Goal: Task Accomplishment & Management: Manage account settings

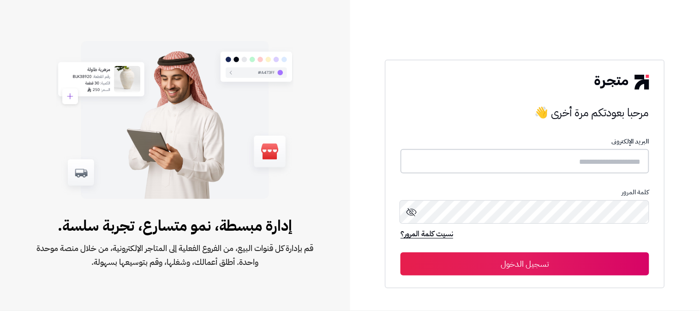
type input "**********"
click at [497, 260] on button "تسجيل الدخول" at bounding box center [524, 263] width 249 height 23
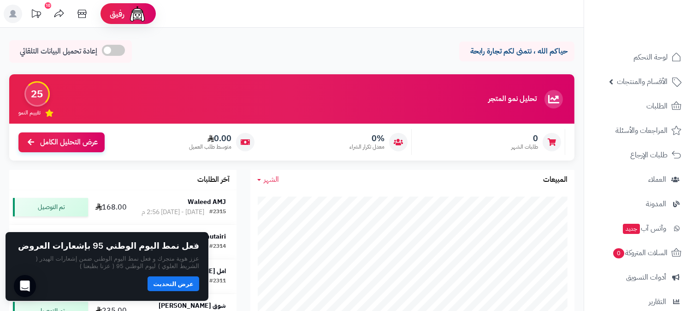
click at [186, 286] on button "عرض التحديث" at bounding box center [174, 283] width 52 height 15
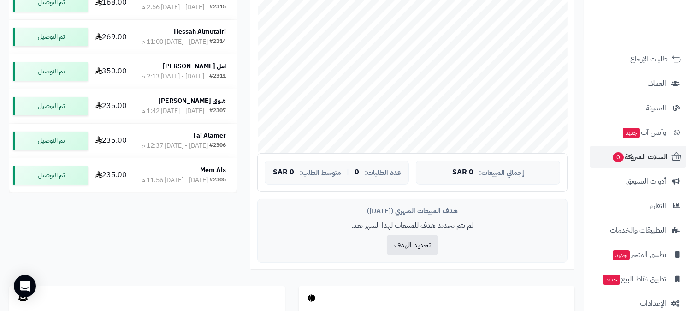
scroll to position [102, 0]
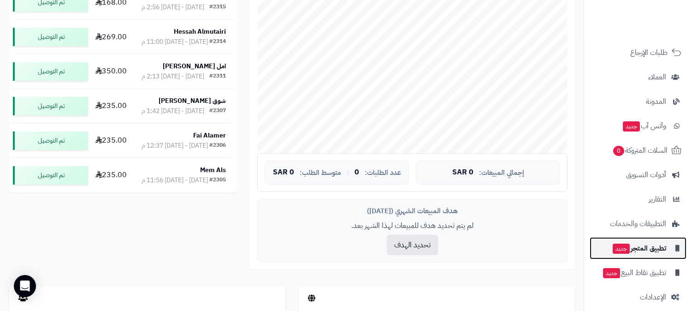
click at [644, 252] on span "تطبيق المتجر جديد" at bounding box center [639, 248] width 54 height 13
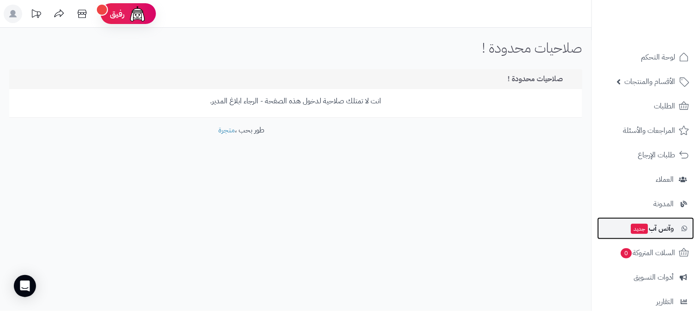
click at [653, 228] on span "وآتس آب جديد" at bounding box center [652, 228] width 44 height 13
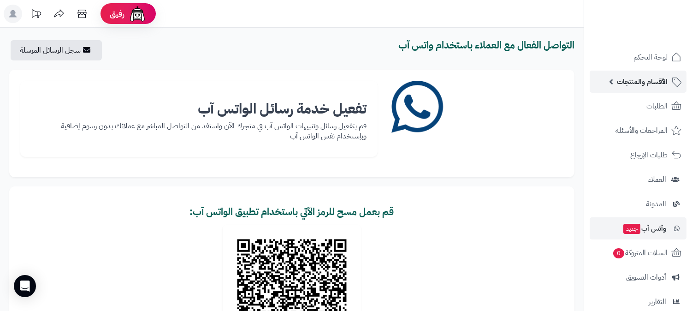
click at [634, 80] on span "الأقسام والمنتجات" at bounding box center [642, 81] width 51 height 13
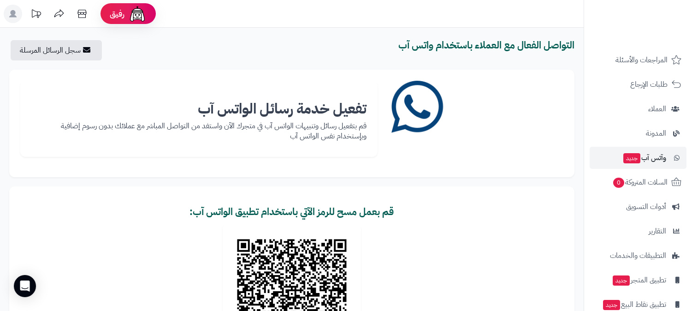
scroll to position [245, 0]
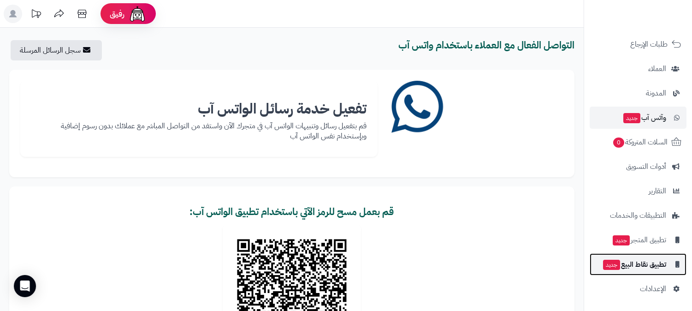
click at [625, 268] on span "تطبيق نقاط البيع جديد" at bounding box center [634, 264] width 64 height 13
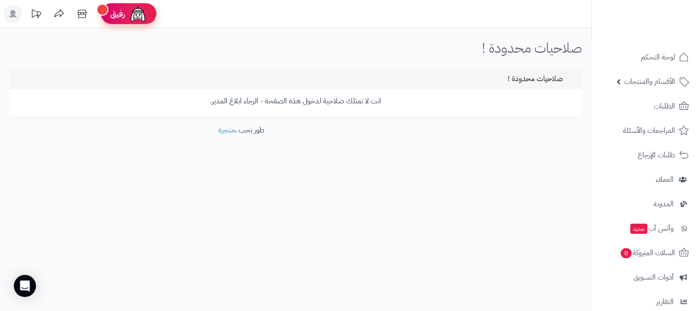
click at [136, 13] on img at bounding box center [138, 14] width 18 height 18
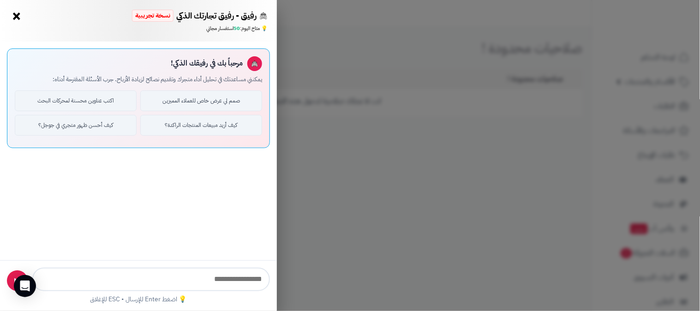
click at [15, 18] on button "×" at bounding box center [16, 16] width 15 height 15
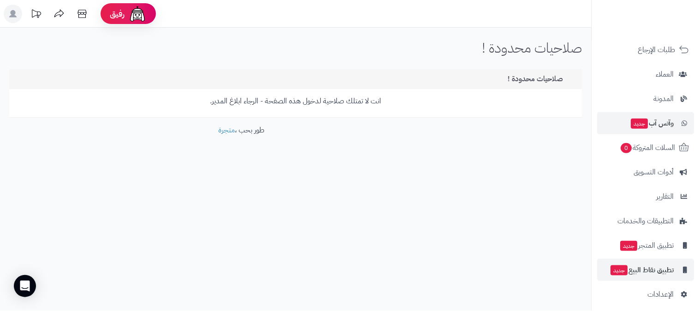
scroll to position [111, 0]
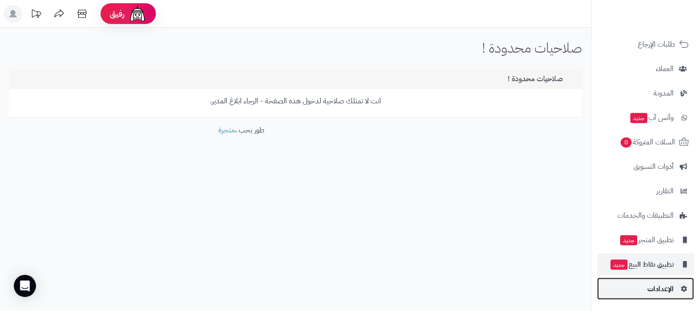
click at [656, 294] on span "الإعدادات" at bounding box center [661, 288] width 26 height 13
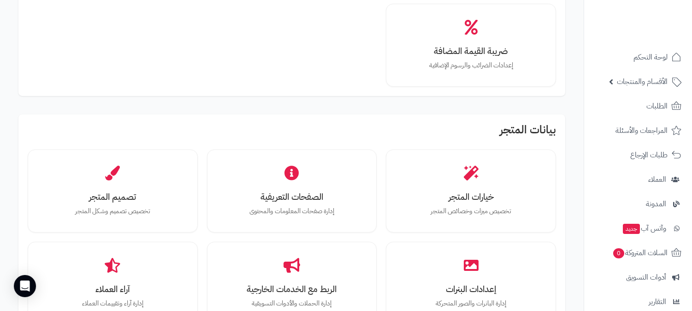
scroll to position [205, 0]
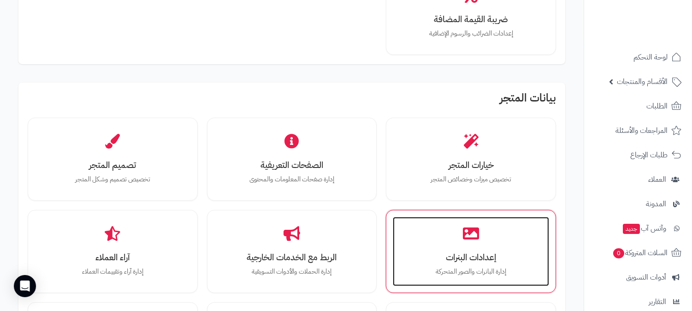
click at [437, 219] on div "إعدادات البنرات إدارة البانرات والصور المتحركة" at bounding box center [471, 251] width 156 height 69
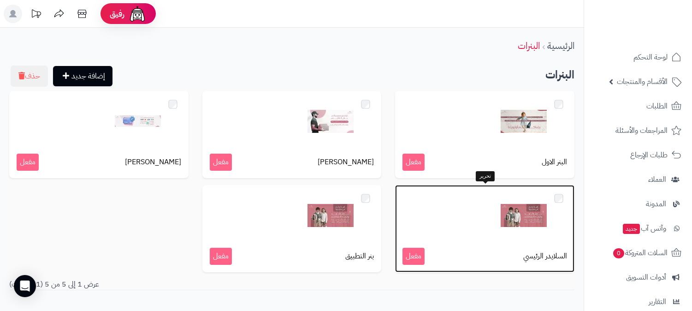
click at [439, 218] on div at bounding box center [485, 215] width 165 height 46
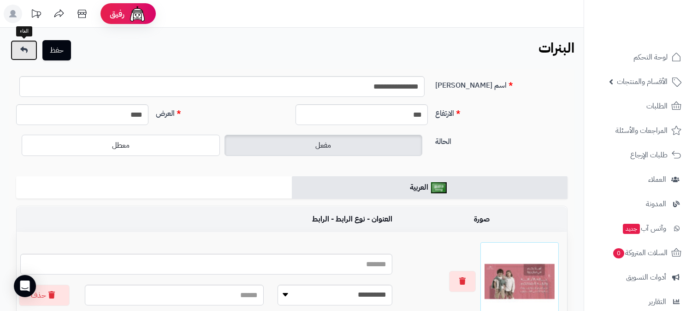
click at [31, 49] on link at bounding box center [24, 50] width 27 height 20
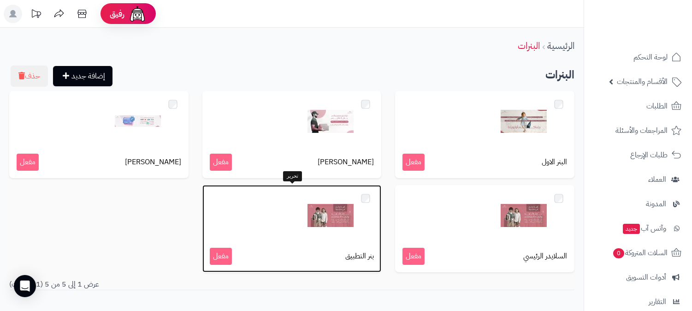
click at [270, 206] on div at bounding box center [292, 215] width 165 height 46
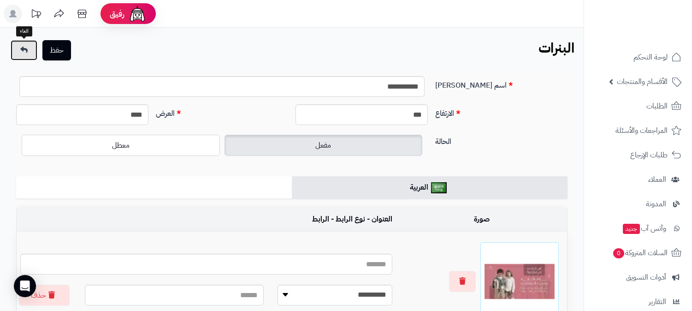
click at [26, 52] on icon at bounding box center [23, 49] width 7 height 7
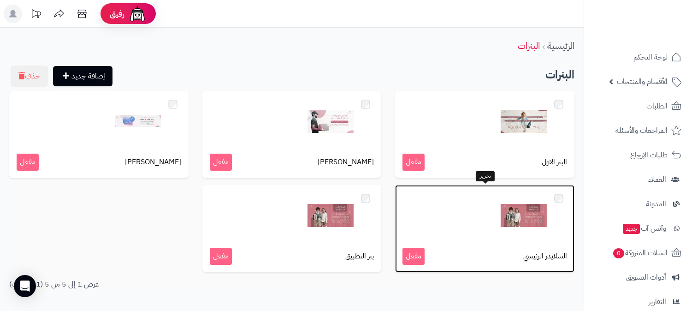
click at [441, 216] on div at bounding box center [485, 215] width 165 height 46
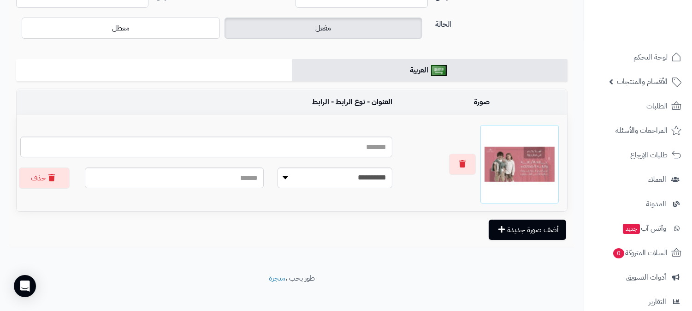
scroll to position [125, 0]
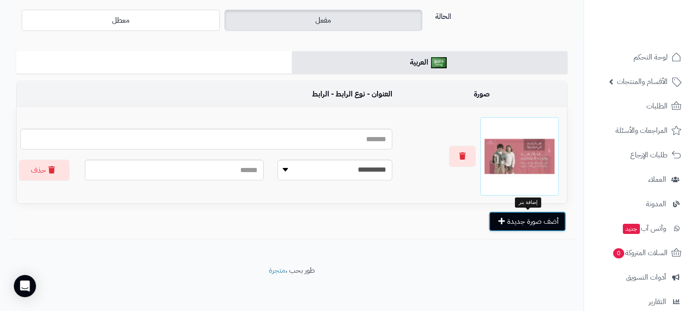
click at [510, 224] on button "أضف صورة جديدة" at bounding box center [527, 221] width 77 height 20
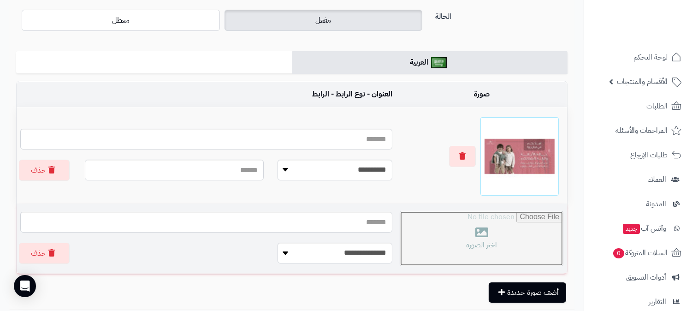
click at [432, 255] on input "file" at bounding box center [481, 238] width 163 height 54
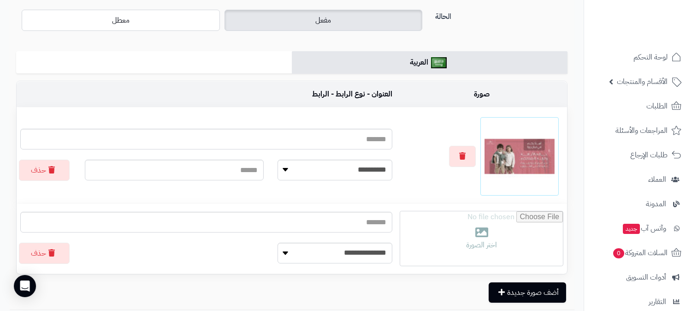
click at [494, 174] on img at bounding box center [520, 156] width 70 height 70
click at [515, 164] on img at bounding box center [520, 156] width 70 height 70
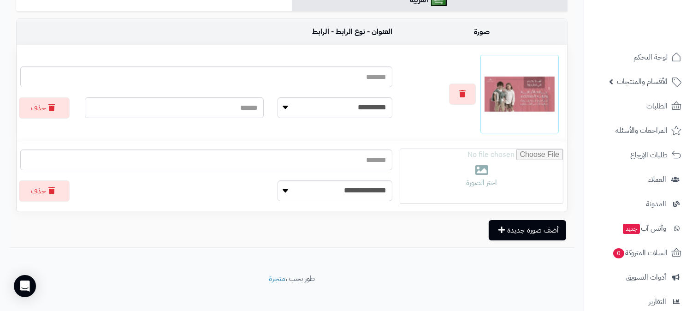
scroll to position [196, 0]
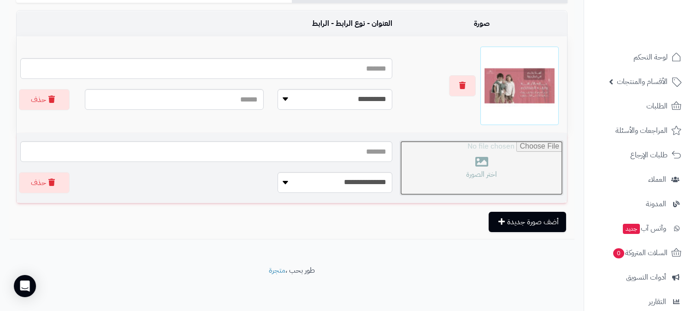
click at [458, 185] on input "file" at bounding box center [481, 168] width 163 height 54
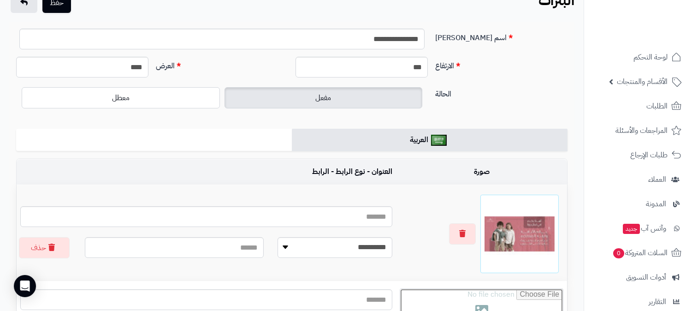
scroll to position [0, 0]
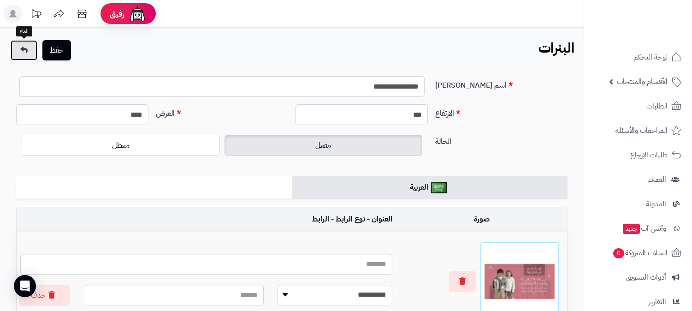
click at [19, 51] on link at bounding box center [24, 50] width 27 height 20
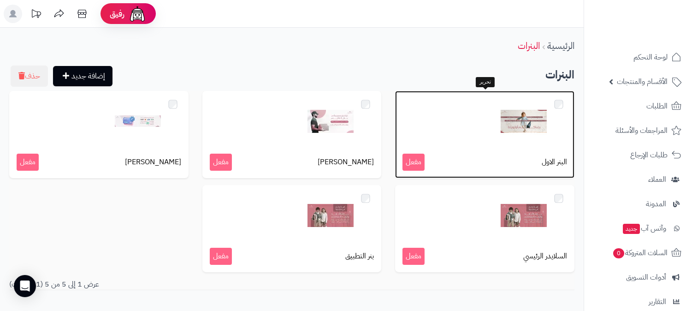
click at [505, 124] on img at bounding box center [524, 121] width 46 height 46
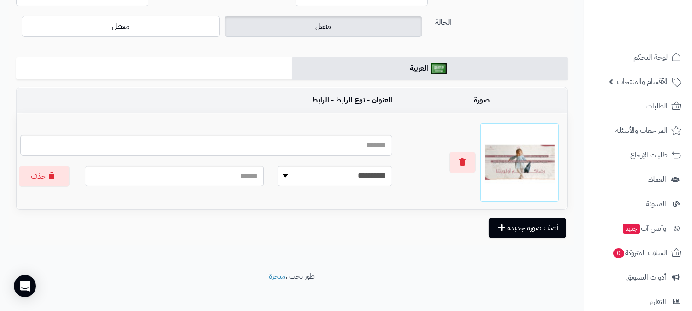
scroll to position [125, 0]
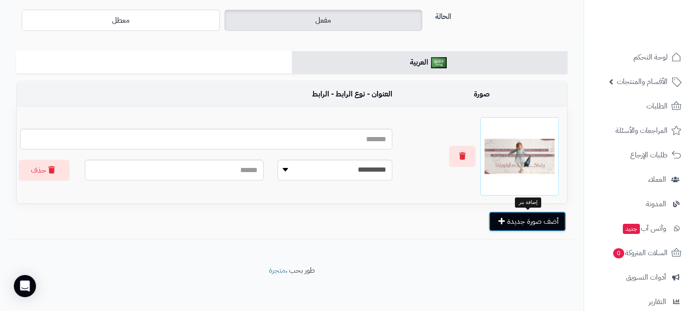
click at [525, 222] on button "أضف صورة جديدة" at bounding box center [527, 221] width 77 height 20
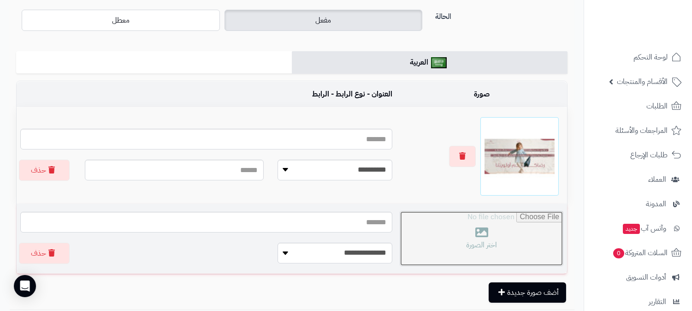
click at [525, 223] on input "file" at bounding box center [481, 238] width 163 height 54
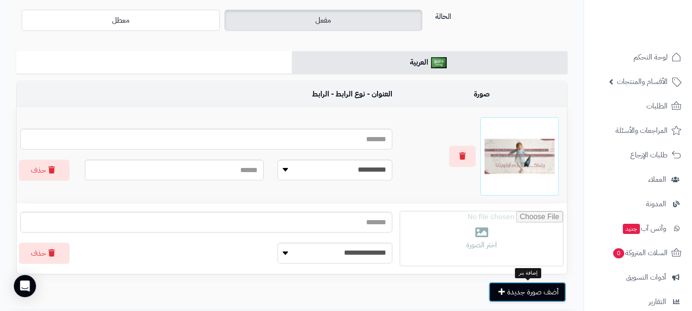
click at [524, 288] on button "أضف صورة جديدة" at bounding box center [527, 292] width 77 height 20
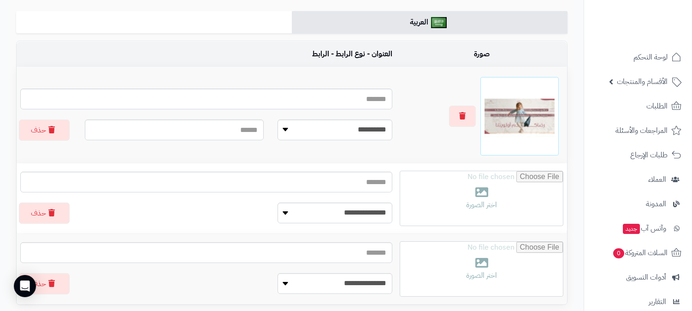
scroll to position [227, 0]
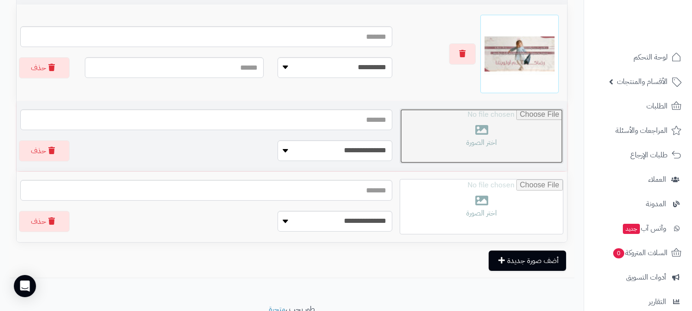
click at [474, 141] on input "file" at bounding box center [481, 136] width 163 height 54
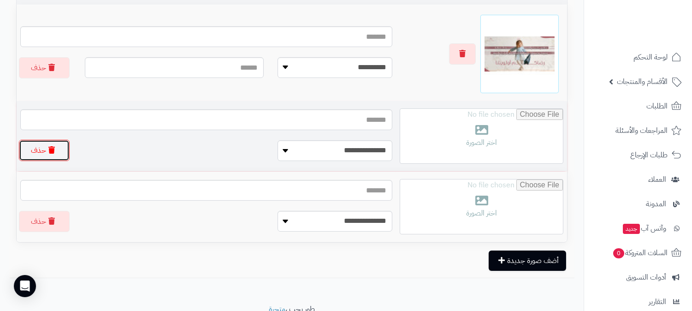
click at [40, 153] on button "حذف" at bounding box center [44, 150] width 51 height 21
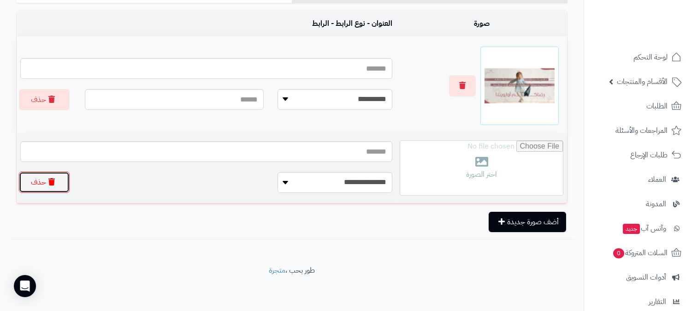
click at [50, 183] on icon "button" at bounding box center [51, 181] width 6 height 7
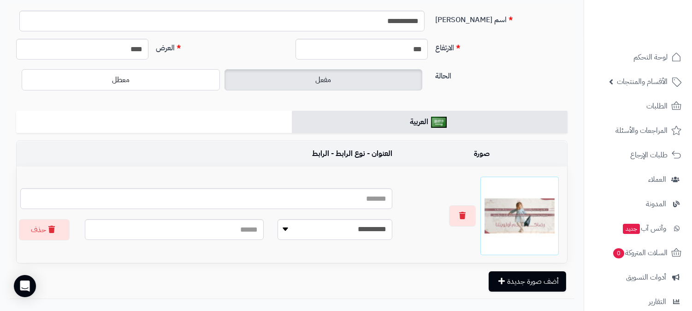
scroll to position [0, 0]
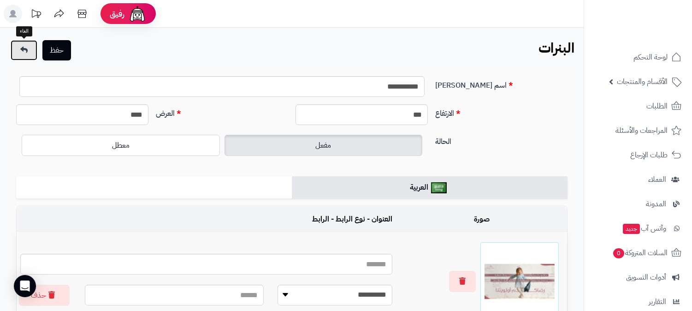
click at [30, 49] on link at bounding box center [24, 50] width 27 height 20
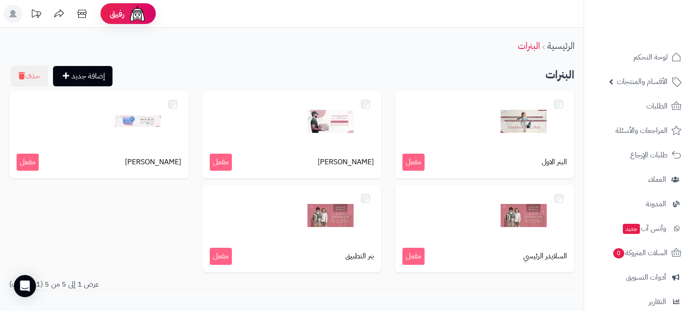
scroll to position [51, 0]
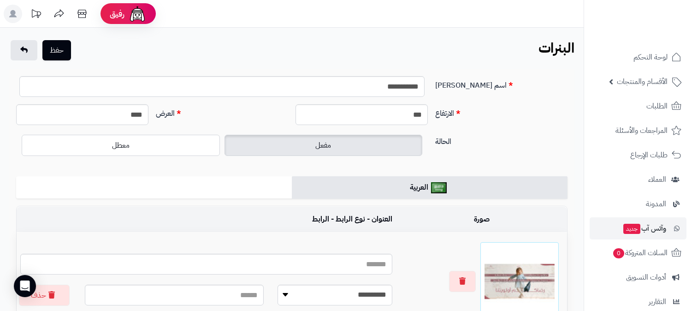
scroll to position [111, 0]
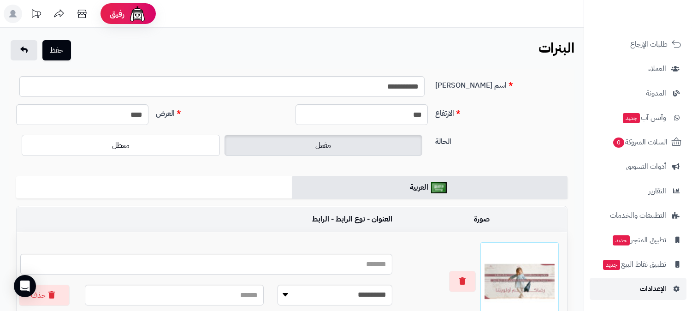
click at [652, 287] on span "الإعدادات" at bounding box center [653, 288] width 26 height 13
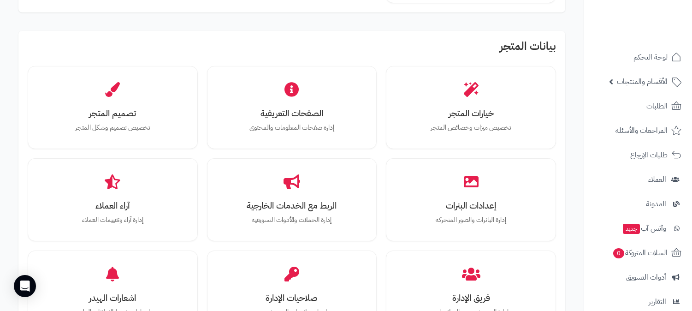
scroll to position [256, 0]
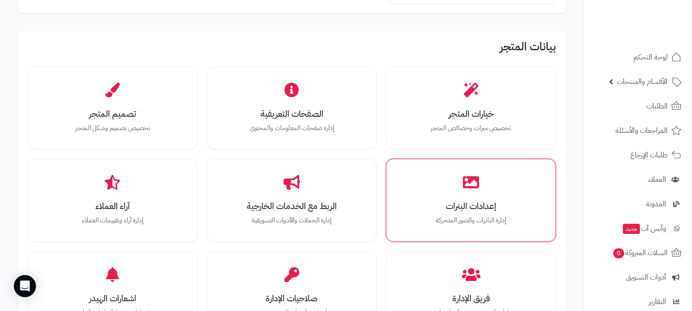
click at [417, 234] on div "إعدادات البنرات إدارة البانرات والصور المتحركة" at bounding box center [471, 200] width 170 height 83
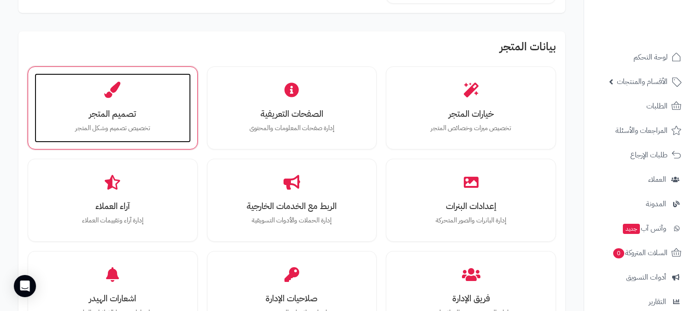
click at [107, 132] on p "تخصيص تصميم وشكل المتجر" at bounding box center [113, 128] width 138 height 10
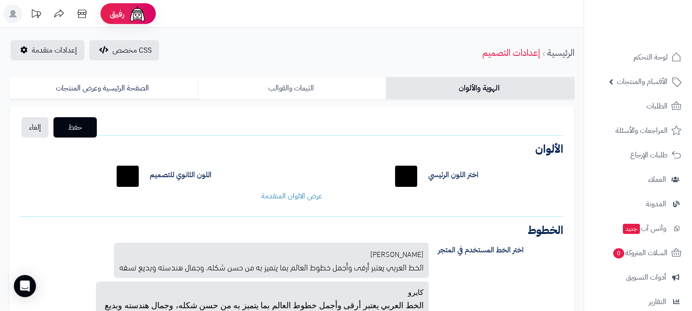
click at [321, 94] on link "الثيمات والقوالب" at bounding box center [292, 88] width 189 height 22
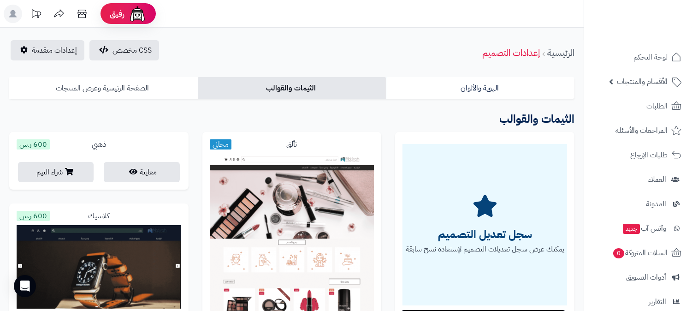
click at [138, 85] on link "الصفحة الرئيسية وعرض المنتجات" at bounding box center [103, 88] width 189 height 22
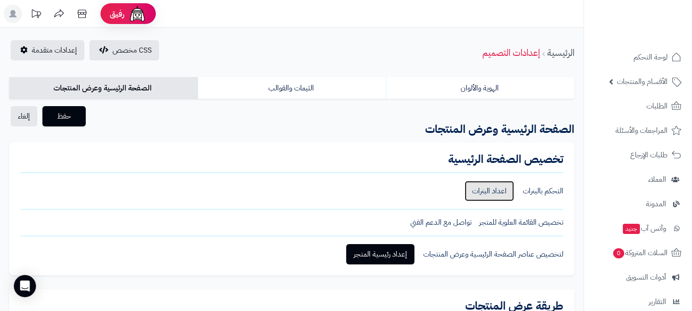
click at [476, 195] on link "اعداد البنرات" at bounding box center [489, 191] width 49 height 20
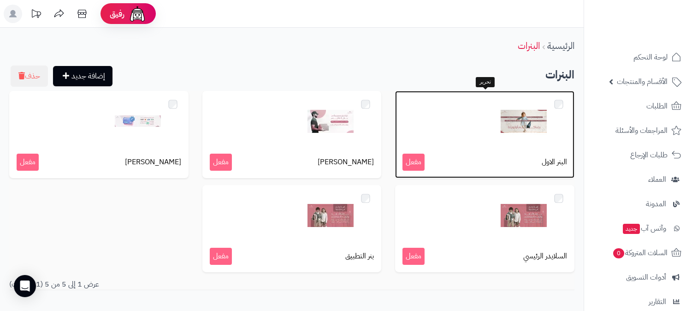
click at [483, 157] on p "البنر الاول مفعل" at bounding box center [485, 162] width 165 height 17
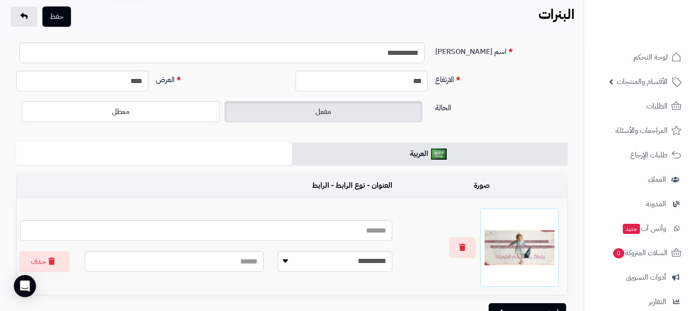
scroll to position [22, 0]
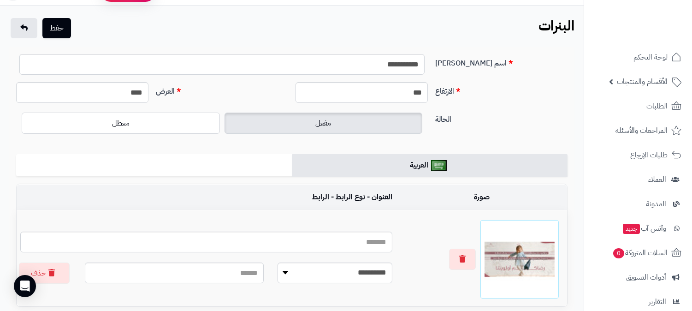
click at [210, 157] on ul "العربية" at bounding box center [292, 165] width 552 height 22
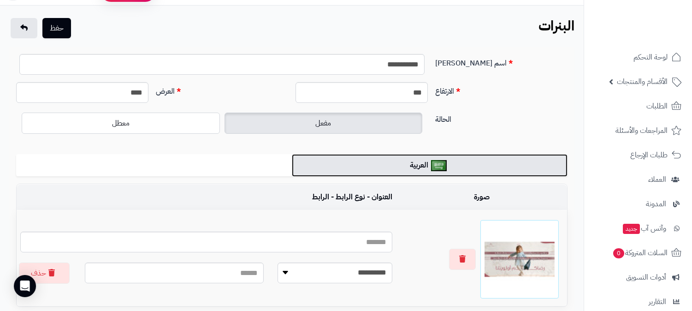
click at [342, 167] on link "العربية" at bounding box center [430, 165] width 276 height 23
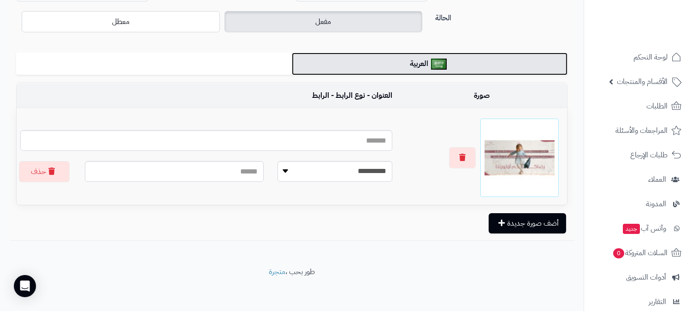
scroll to position [125, 0]
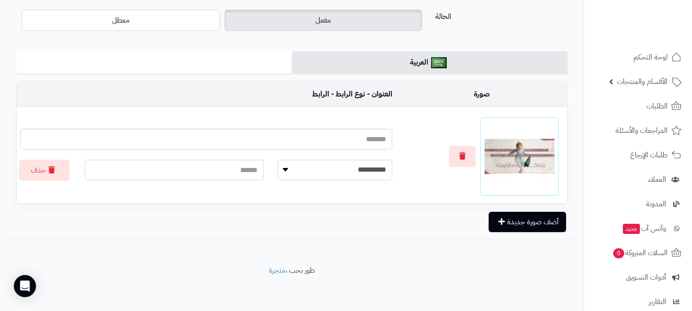
click at [490, 171] on img at bounding box center [520, 156] width 70 height 70
click at [518, 160] on img at bounding box center [520, 156] width 70 height 70
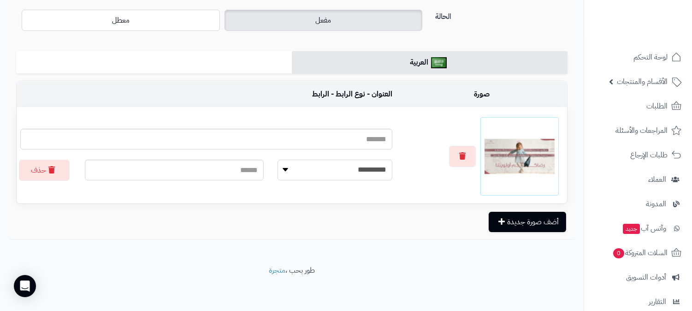
click at [346, 172] on select "**********" at bounding box center [335, 170] width 115 height 21
click at [499, 158] on img at bounding box center [520, 156] width 70 height 70
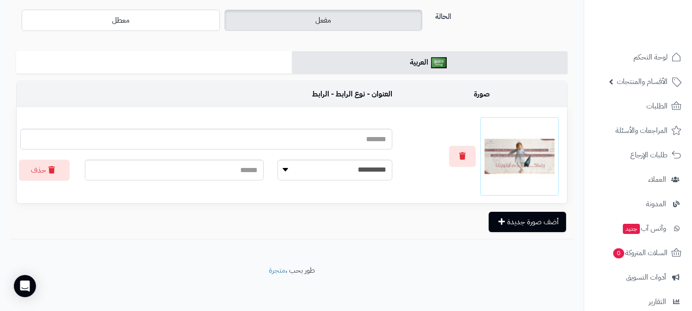
click at [499, 158] on img at bounding box center [520, 156] width 70 height 70
click at [517, 216] on button "أضف صورة جديدة" at bounding box center [527, 221] width 77 height 20
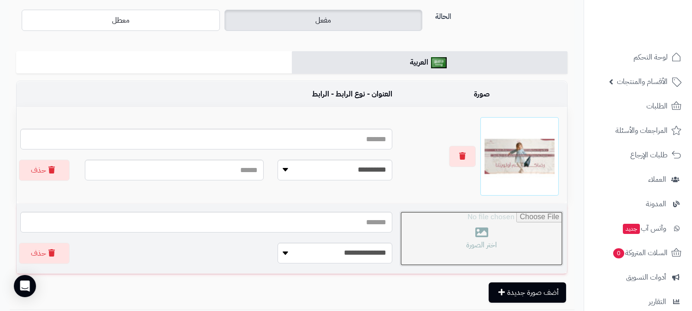
click at [488, 250] on input "file" at bounding box center [481, 238] width 163 height 54
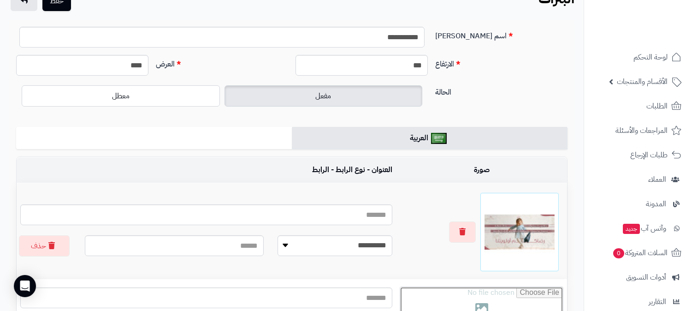
scroll to position [0, 0]
